Goal: Information Seeking & Learning: Learn about a topic

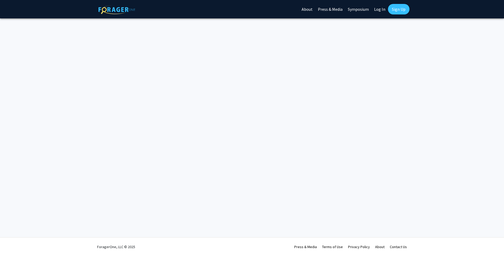
click at [354, 9] on link "Symposium" at bounding box center [358, 9] width 26 height 18
click at [382, 10] on link "Log In" at bounding box center [380, 9] width 17 height 18
click at [376, 11] on link "Log In" at bounding box center [380, 9] width 17 height 18
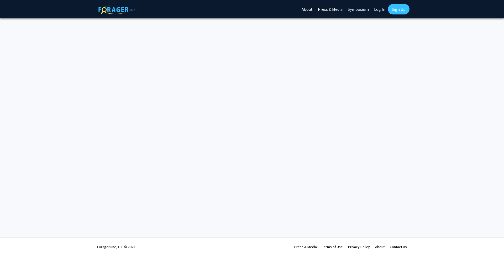
click at [376, 11] on link "Log In" at bounding box center [380, 9] width 17 height 18
click at [379, 8] on link "Log In" at bounding box center [380, 9] width 17 height 18
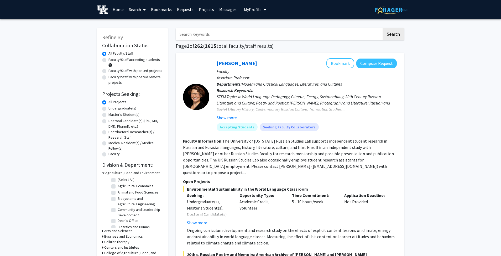
click at [108, 61] on label "Faculty/Staff accepting students" at bounding box center [133, 60] width 51 height 6
click at [108, 60] on input "Faculty/Staff accepting students" at bounding box center [109, 58] width 3 height 3
radio input "true"
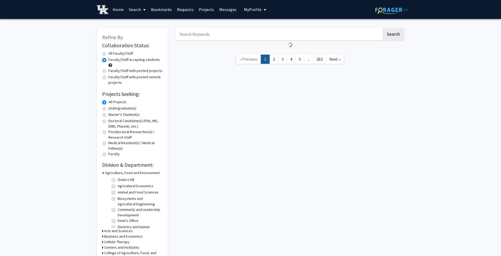
click at [108, 109] on label "Undergraduate(s)" at bounding box center [122, 109] width 28 height 6
click at [108, 109] on input "Undergraduate(s)" at bounding box center [109, 107] width 3 height 3
radio input "true"
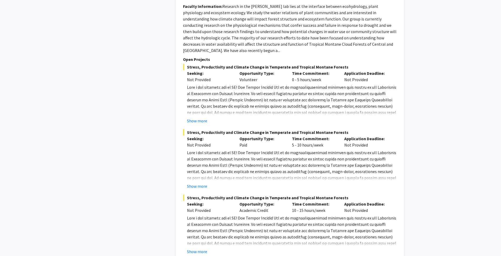
scroll to position [2741, 0]
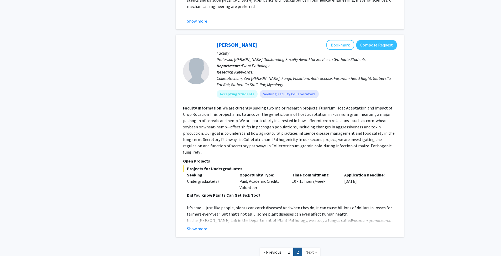
scroll to position [1336, 0]
drag, startPoint x: 293, startPoint y: 144, endPoint x: 285, endPoint y: 151, distance: 9.9
click at [285, 172] on div "Seeking: Undergraduate(s) Opportunity Type: Paid, Academic Credit, Volunteer Ti…" at bounding box center [286, 181] width 214 height 19
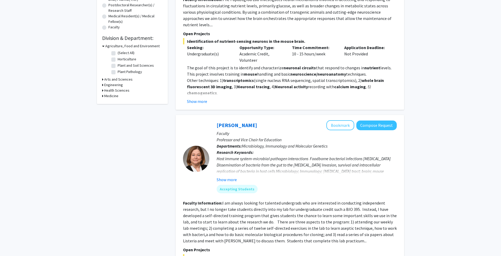
scroll to position [0, 0]
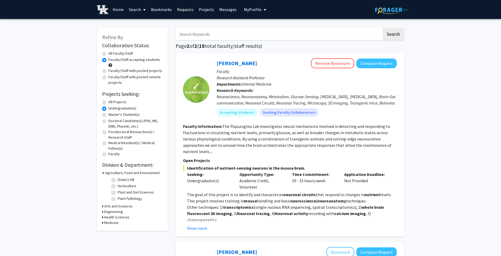
click at [108, 102] on label "All Projects" at bounding box center [117, 102] width 18 height 6
click at [108, 102] on input "All Projects" at bounding box center [109, 100] width 3 height 3
radio input "true"
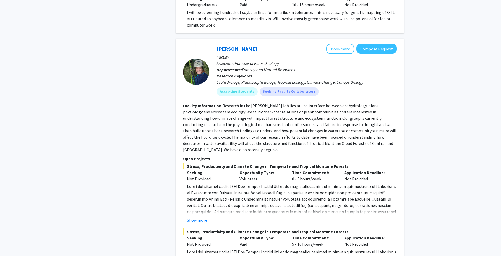
scroll to position [2741, 0]
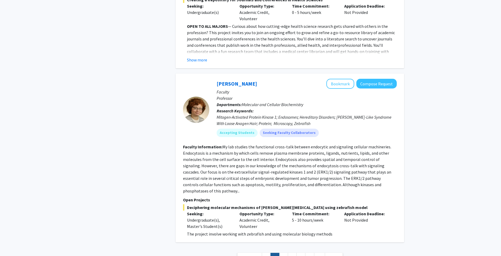
scroll to position [1969, 0]
click at [285, 253] on link "3" at bounding box center [283, 257] width 9 height 9
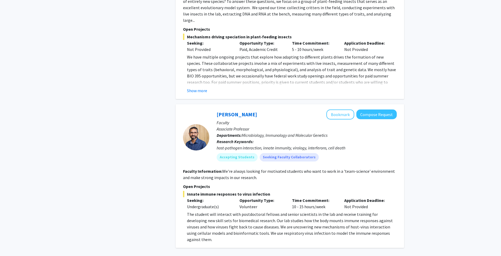
scroll to position [1706, 0]
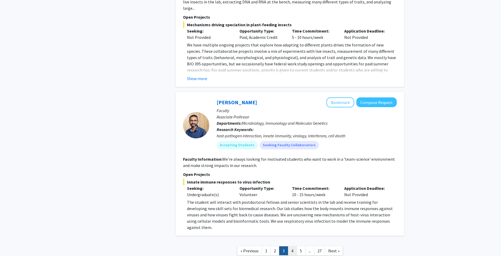
click at [293, 246] on link "4" at bounding box center [292, 250] width 9 height 9
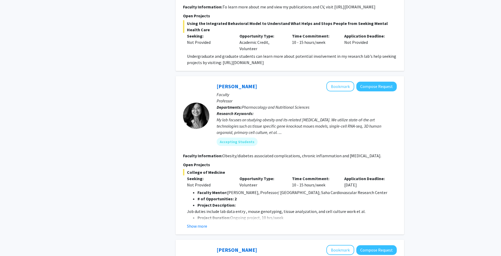
scroll to position [506, 0]
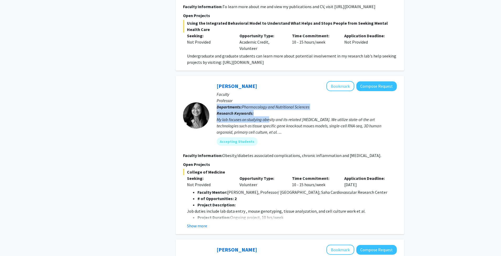
drag, startPoint x: 269, startPoint y: 120, endPoint x: 253, endPoint y: 96, distance: 29.0
click at [253, 96] on div "Shuxia Wang Bookmark Compose Request Faculty Professor Departments: Pharmacolog…" at bounding box center [302, 115] width 187 height 69
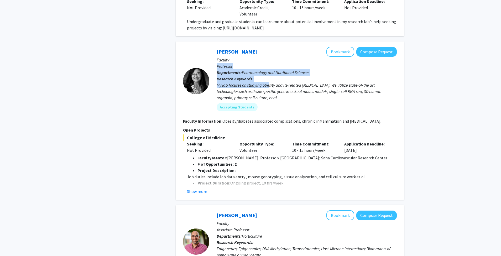
scroll to position [541, 0]
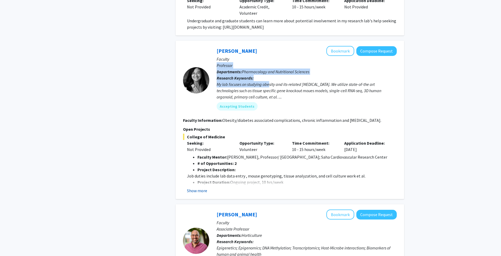
click at [195, 193] on button "Show more" at bounding box center [197, 190] width 20 height 6
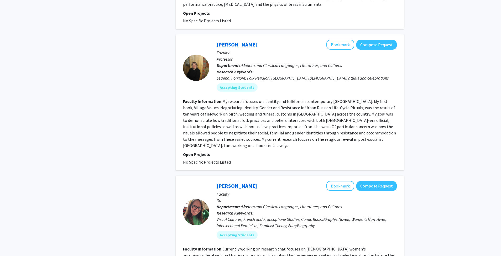
scroll to position [1401, 0]
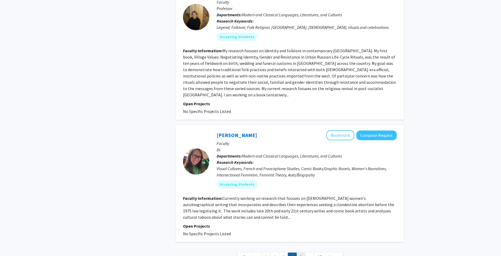
click at [299, 253] on link "5" at bounding box center [300, 257] width 9 height 9
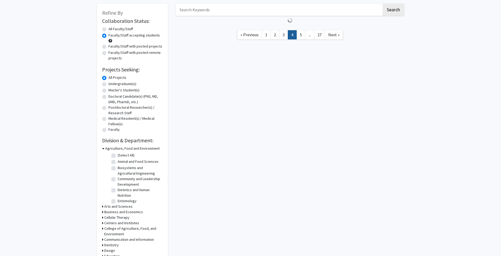
scroll to position [30, 0]
